Goal: Information Seeking & Learning: Learn about a topic

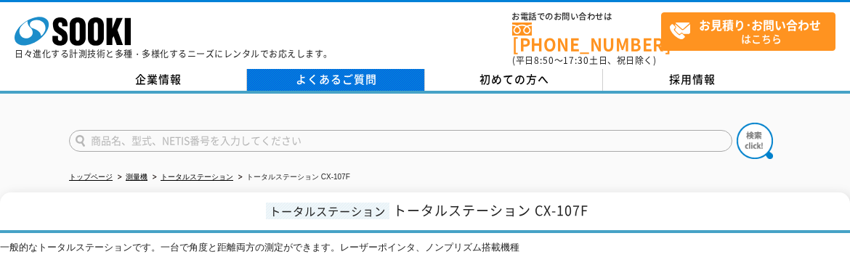
click at [370, 73] on link "よくあるご質問" at bounding box center [336, 80] width 178 height 22
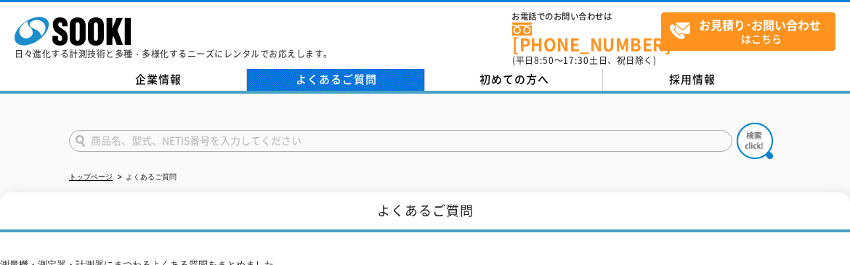
click at [337, 69] on link "よくあるご質問" at bounding box center [336, 80] width 178 height 22
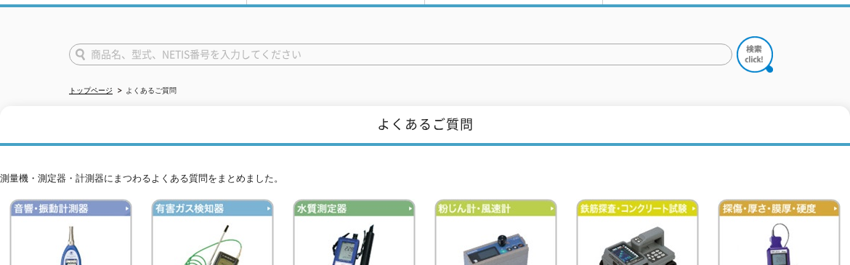
scroll to position [60, 0]
